Goal: Find specific page/section: Find specific page/section

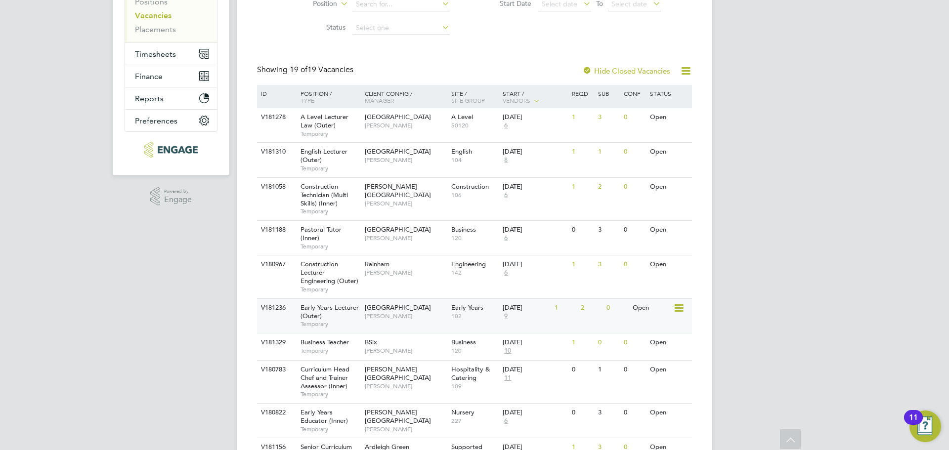
scroll to position [148, 0]
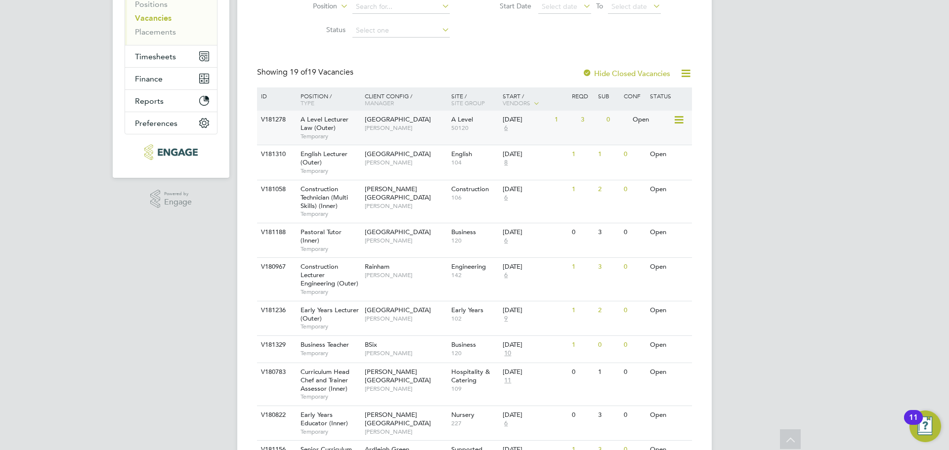
click at [411, 129] on div "Havering Sixth Form Campus Kerry Baker" at bounding box center [405, 124] width 87 height 26
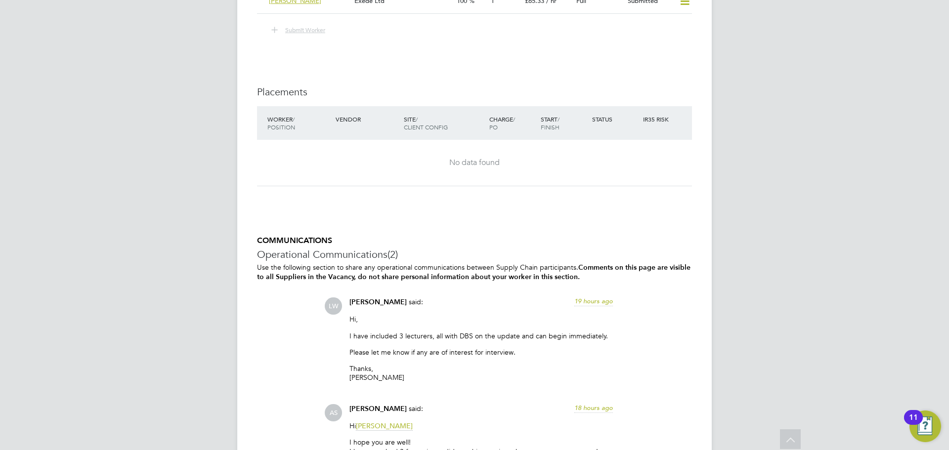
scroll to position [1533, 0]
